Goal: Information Seeking & Learning: Learn about a topic

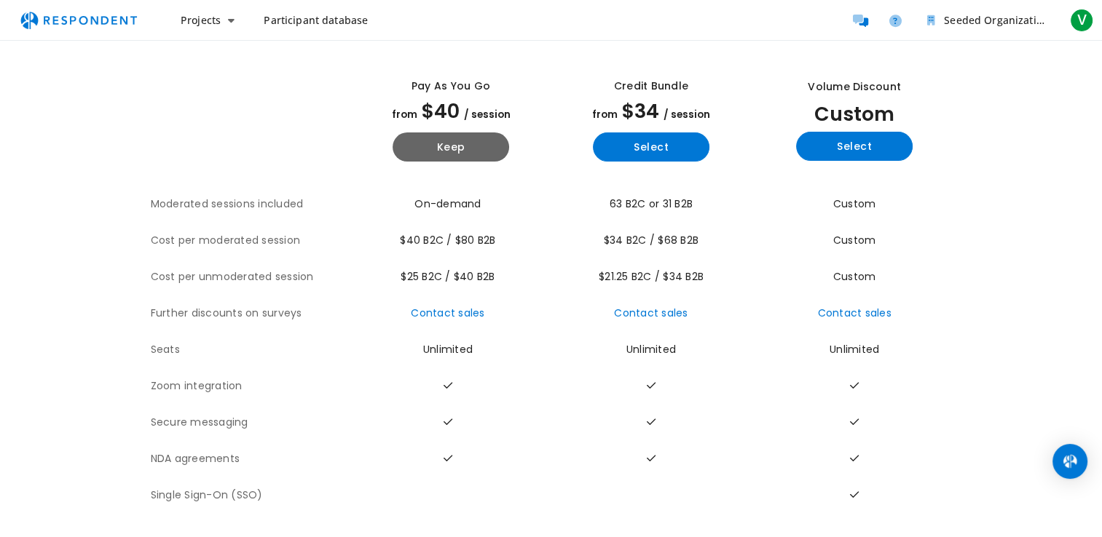
scroll to position [71, 0]
click at [457, 133] on button "Keep" at bounding box center [450, 147] width 116 height 29
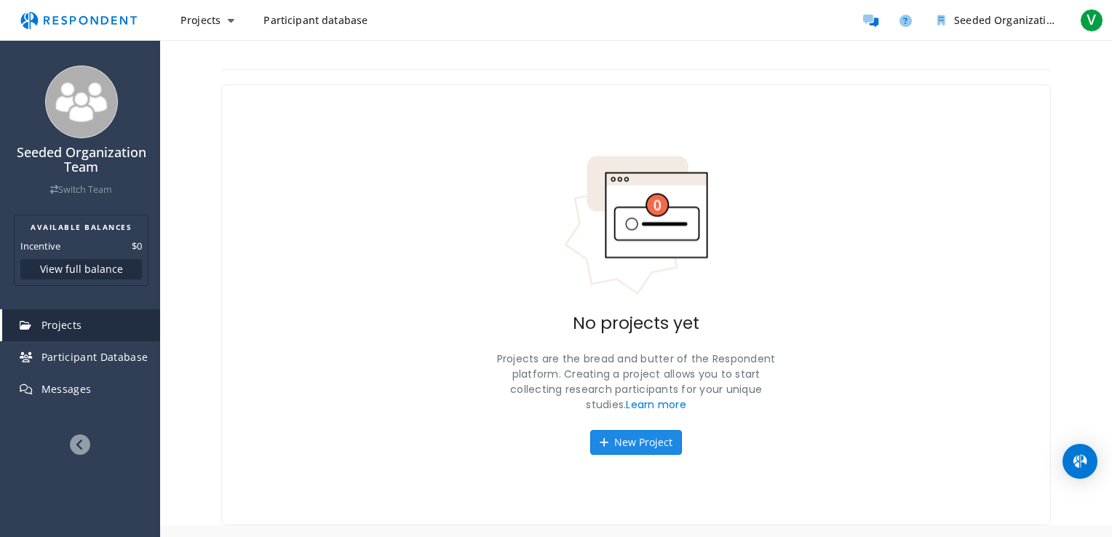
click at [633, 441] on button "New Project" at bounding box center [636, 442] width 92 height 25
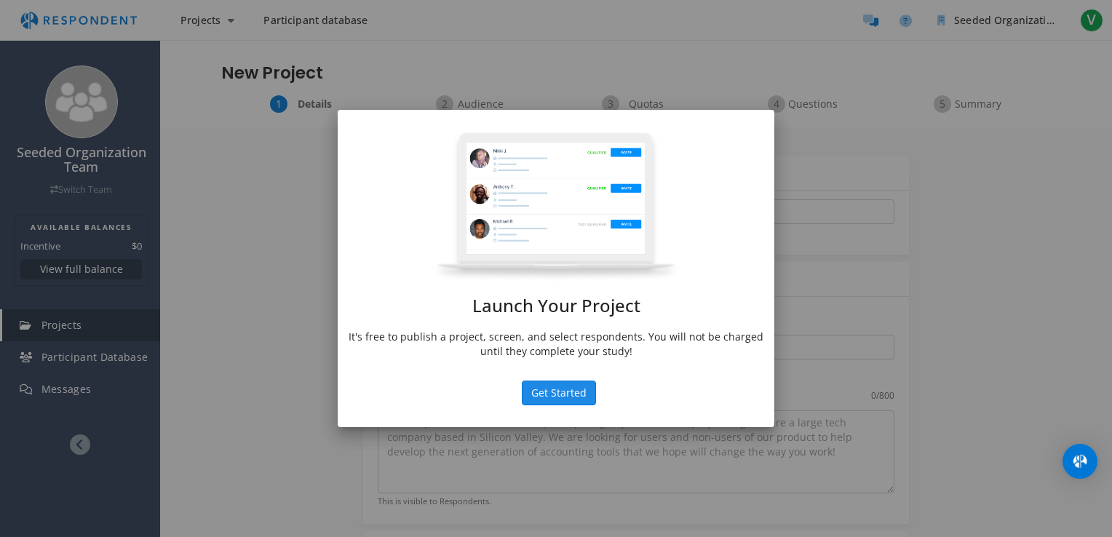
click at [575, 393] on button "Get Started" at bounding box center [559, 393] width 74 height 25
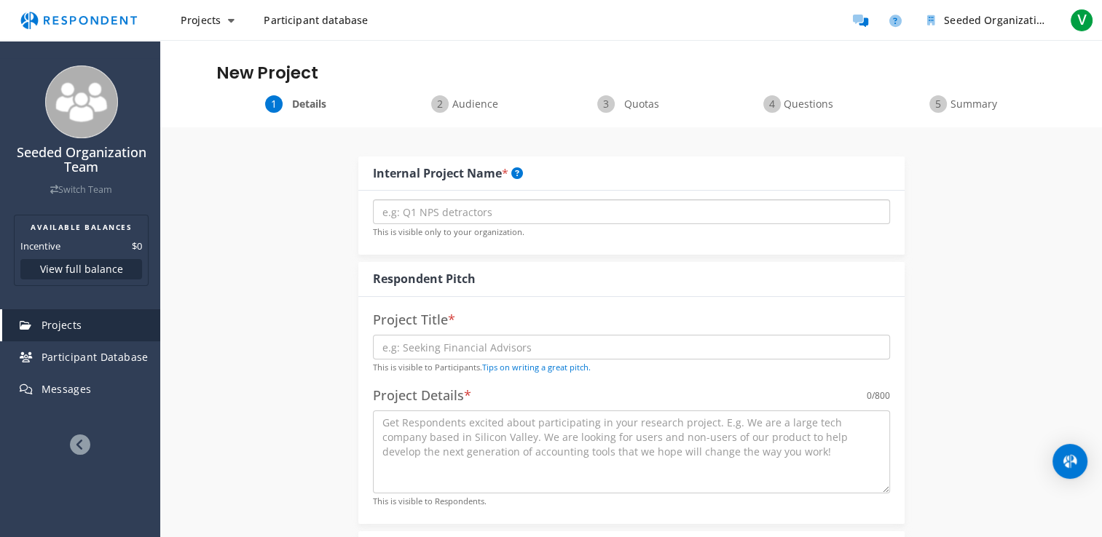
click at [473, 215] on input "text" at bounding box center [631, 211] width 517 height 25
click at [203, 18] on span "Projects" at bounding box center [201, 20] width 40 height 14
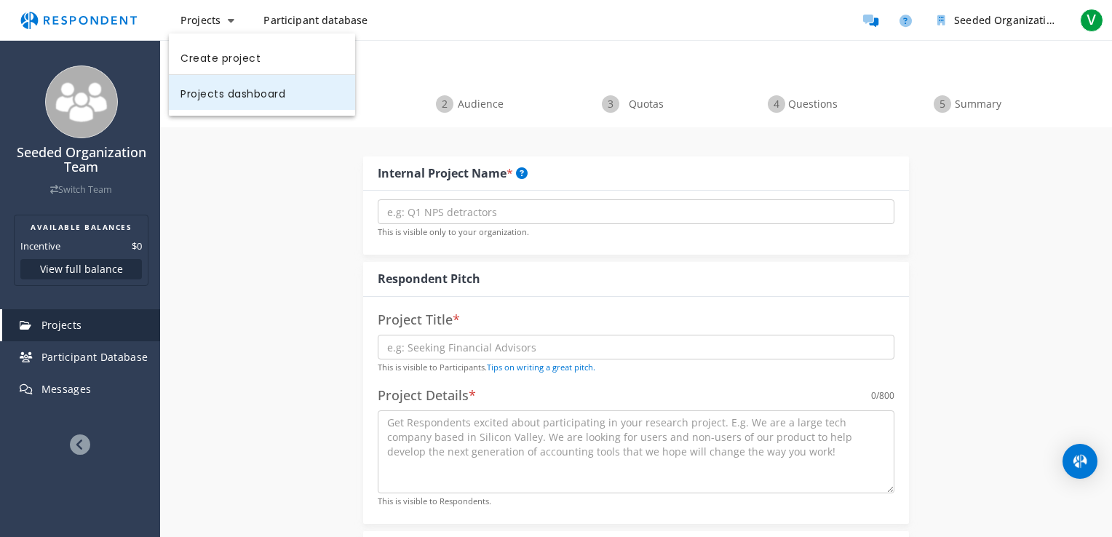
click at [222, 98] on link "Projects dashboard" at bounding box center [262, 92] width 186 height 35
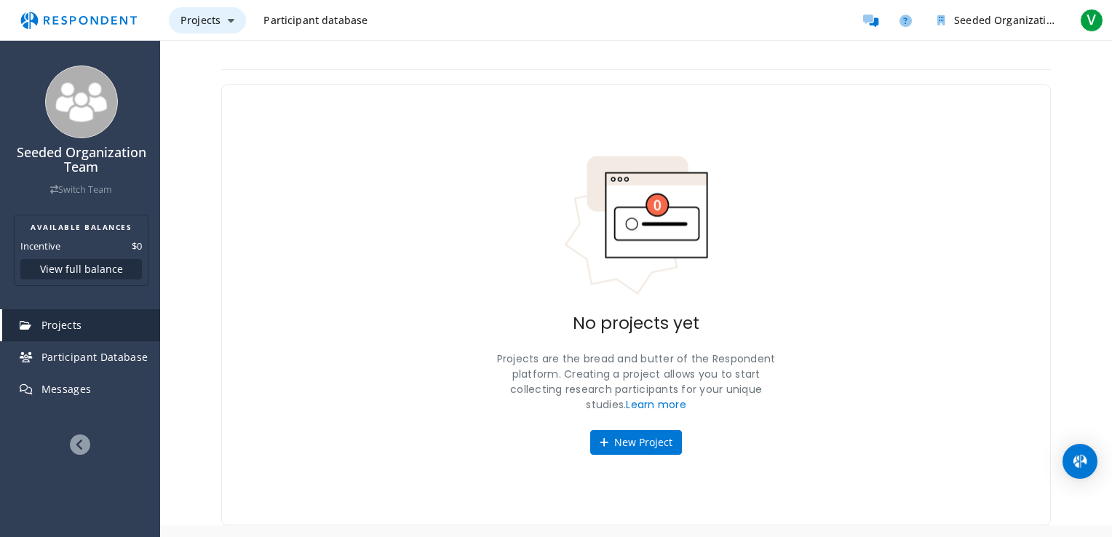
click at [226, 27] on button "Projects" at bounding box center [207, 20] width 77 height 26
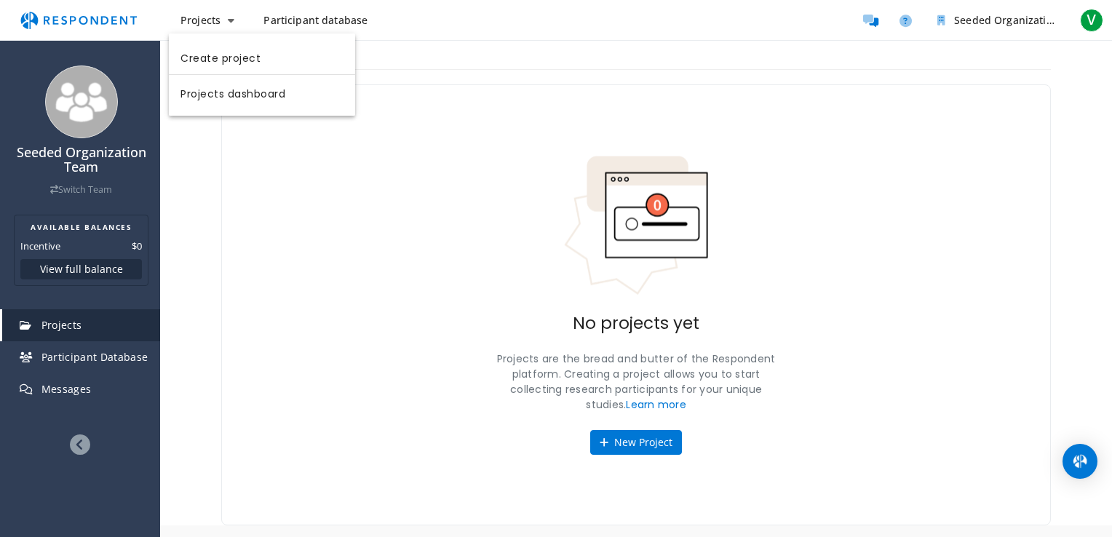
click at [91, 359] on md-backdrop at bounding box center [556, 268] width 1112 height 537
click at [91, 359] on span "Participant Database" at bounding box center [94, 357] width 107 height 14
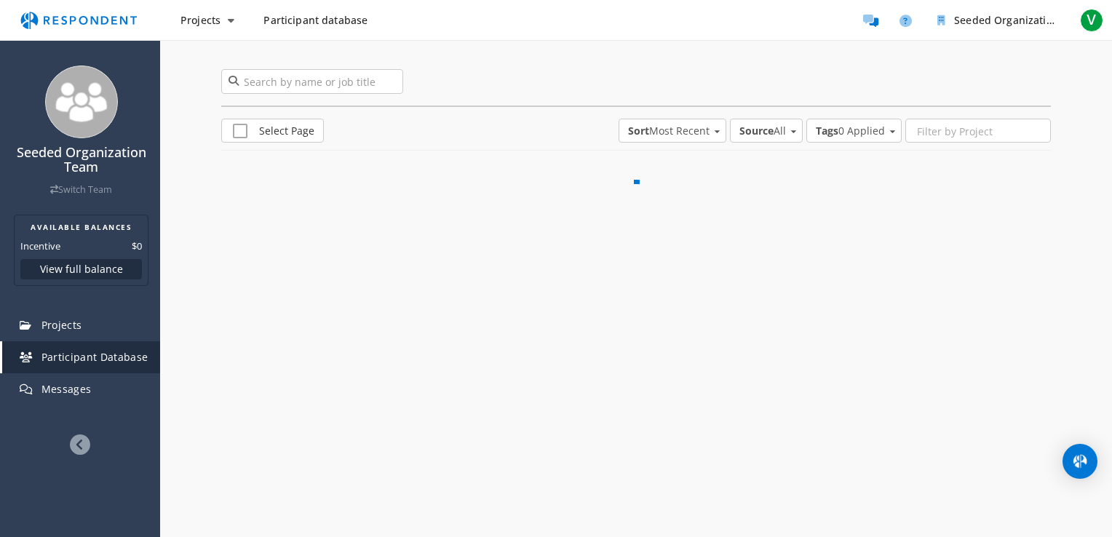
click at [91, 359] on span "Participant Database" at bounding box center [94, 357] width 107 height 14
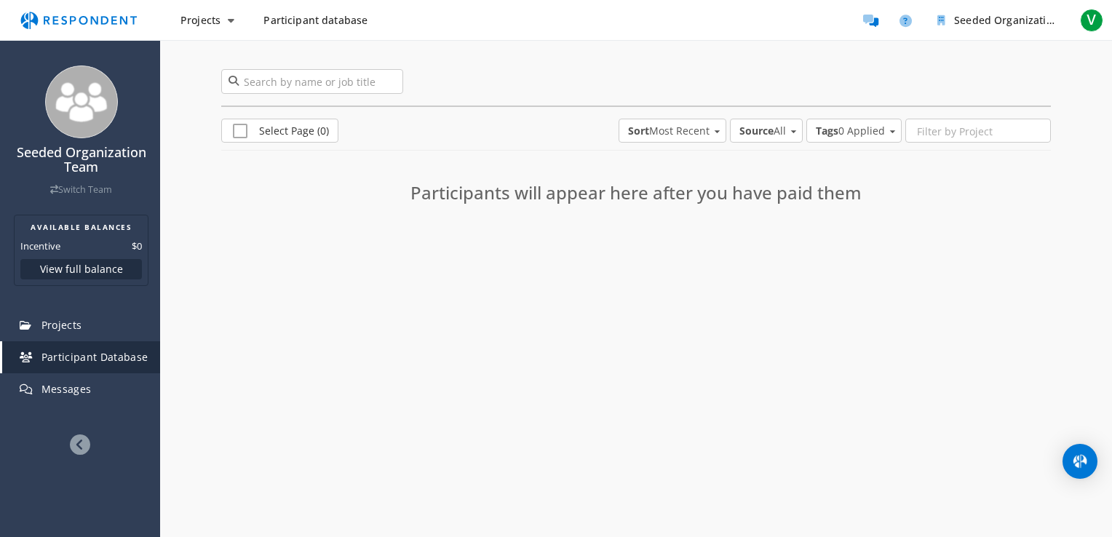
click at [332, 23] on span "Participant database" at bounding box center [316, 20] width 104 height 14
click at [332, 22] on span "Participant database" at bounding box center [316, 20] width 104 height 14
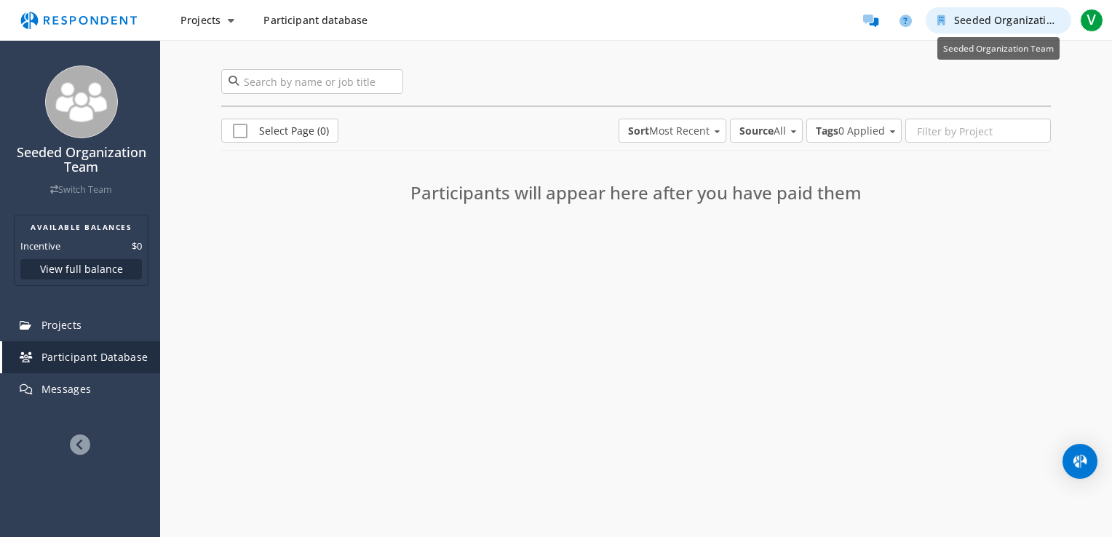
click at [986, 14] on span "Seeded Organization Team" at bounding box center [1021, 20] width 135 height 14
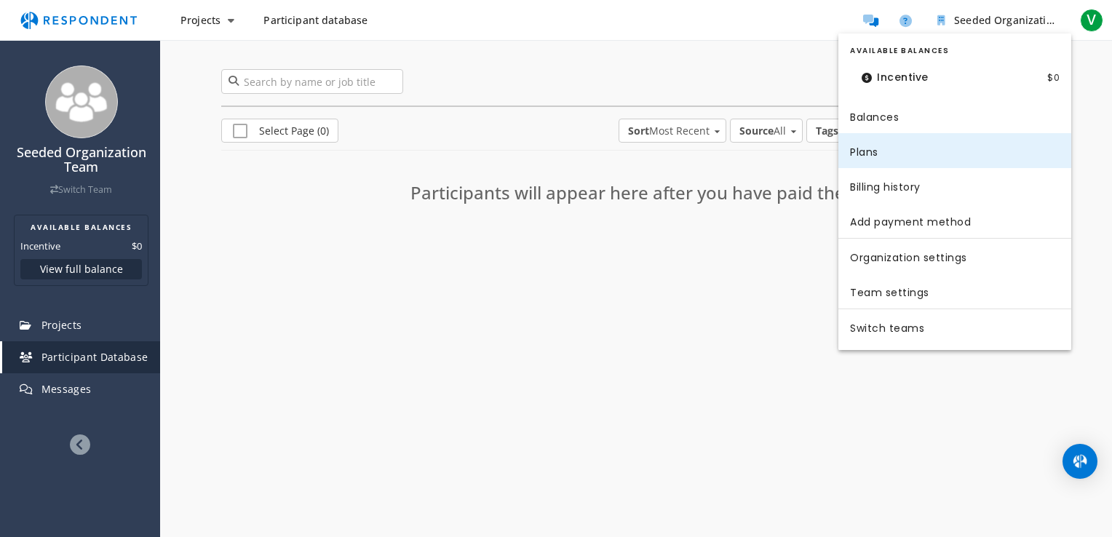
click at [891, 154] on link "Plans" at bounding box center [955, 150] width 233 height 35
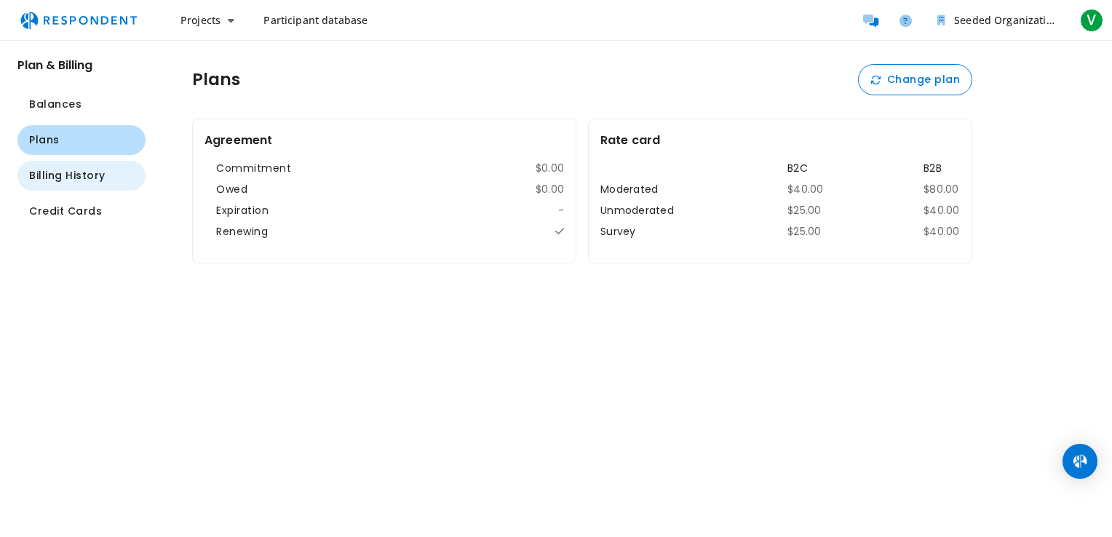
click at [79, 179] on span "Billing History" at bounding box center [67, 175] width 76 height 15
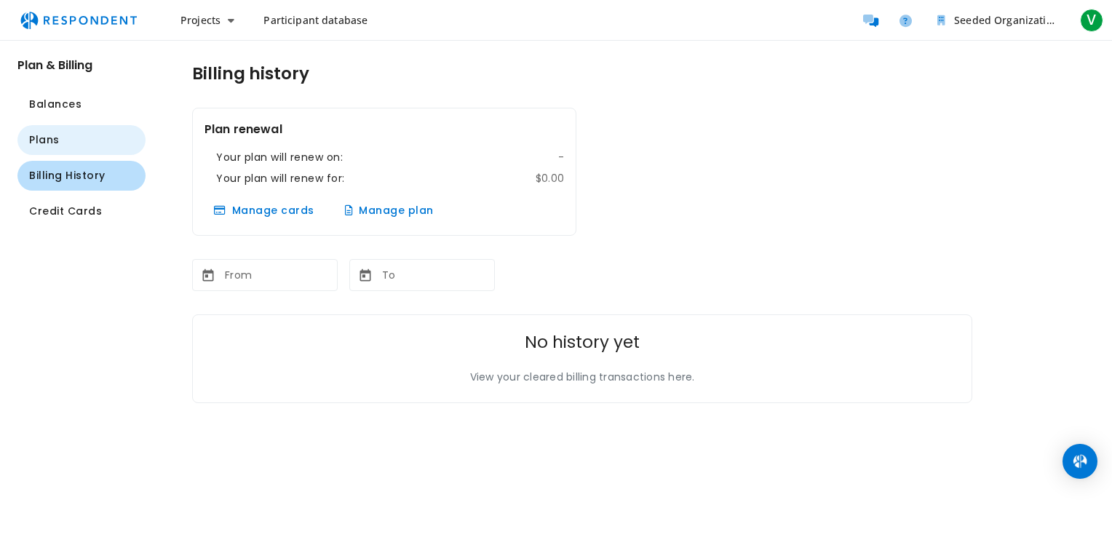
click at [75, 141] on button "Plans" at bounding box center [81, 140] width 128 height 30
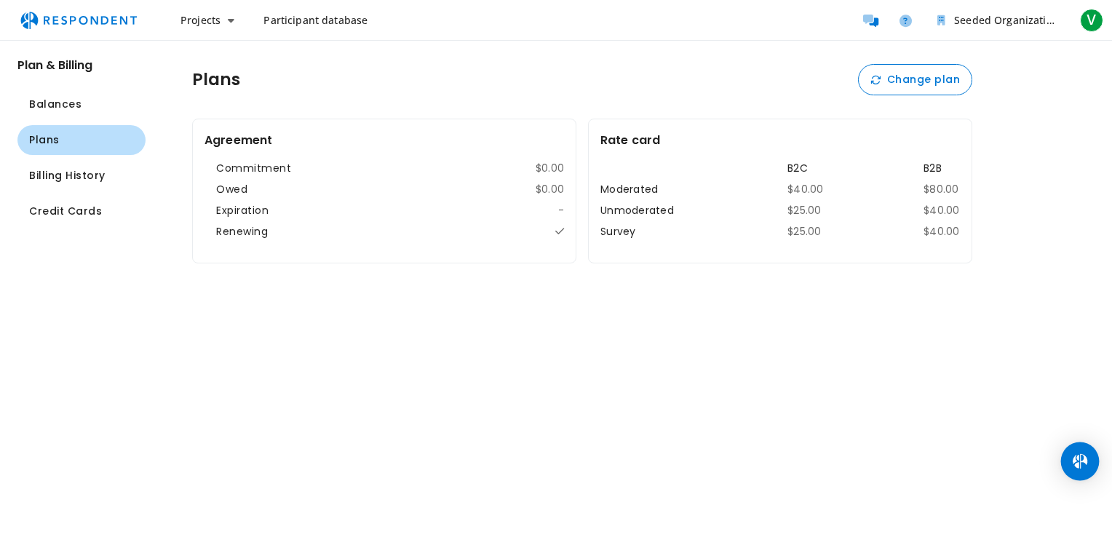
click at [1084, 464] on img "Open Intercom Messenger" at bounding box center [1080, 461] width 19 height 19
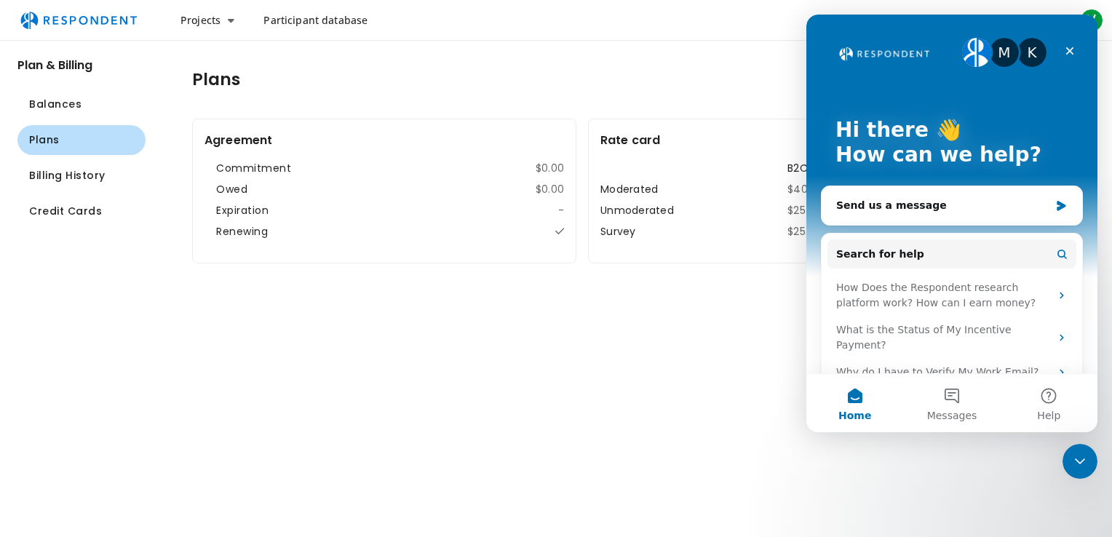
click at [995, 57] on div "M" at bounding box center [1004, 52] width 29 height 29
click at [1024, 54] on div "K" at bounding box center [1032, 52] width 29 height 29
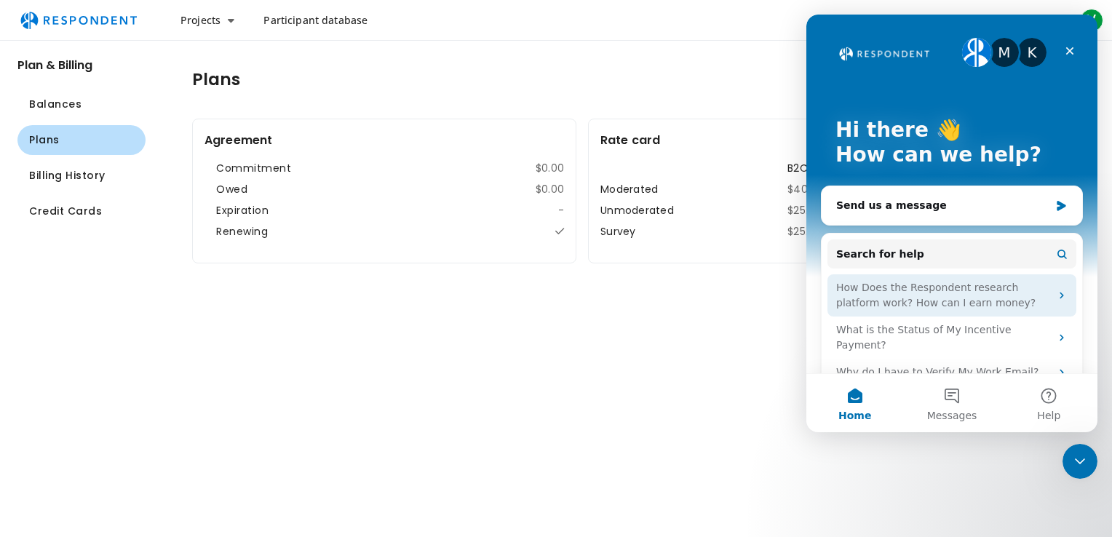
click at [952, 292] on div "How Does the Respondent research platform work? How can I earn money?" at bounding box center [944, 295] width 214 height 31
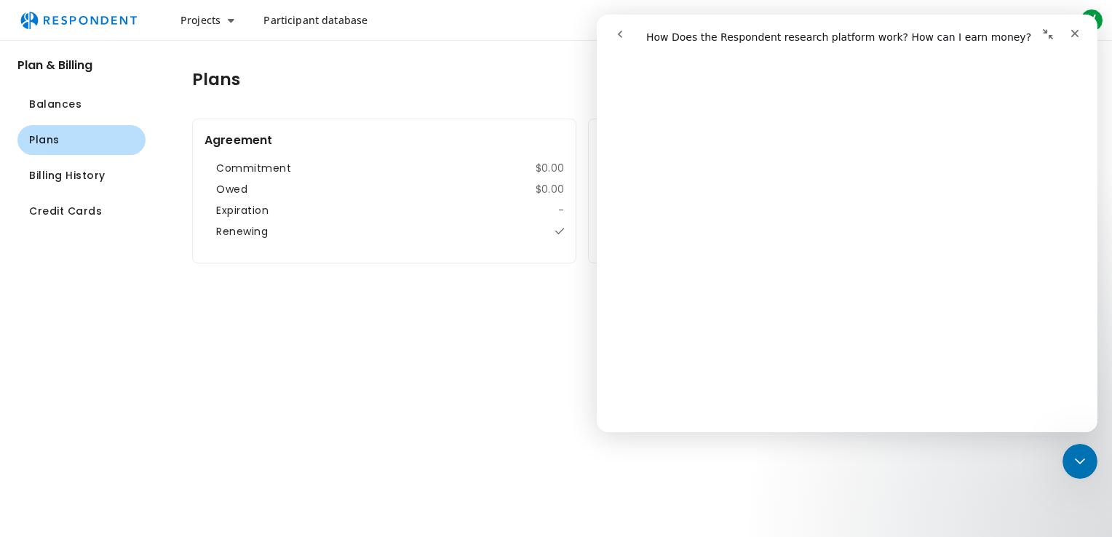
scroll to position [165, 0]
